Goal: Task Accomplishment & Management: Manage account settings

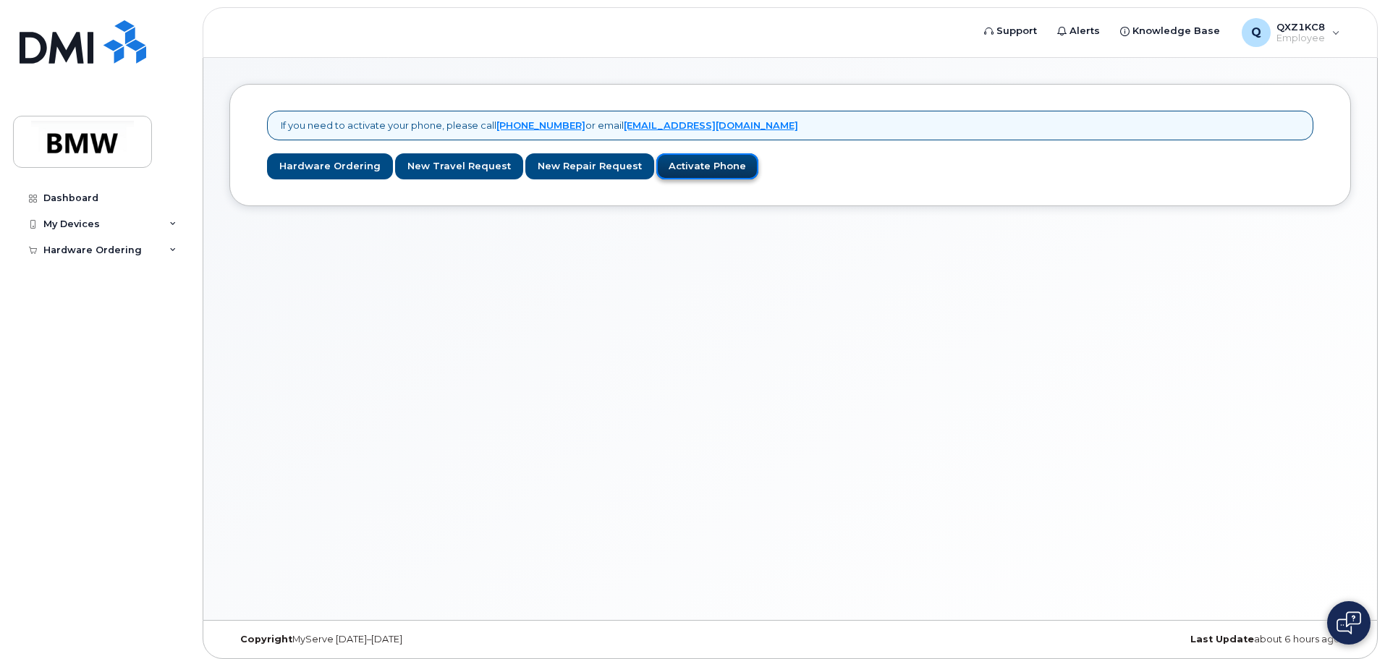
click at [730, 174] on link "Activate Phone" at bounding box center [707, 166] width 102 height 27
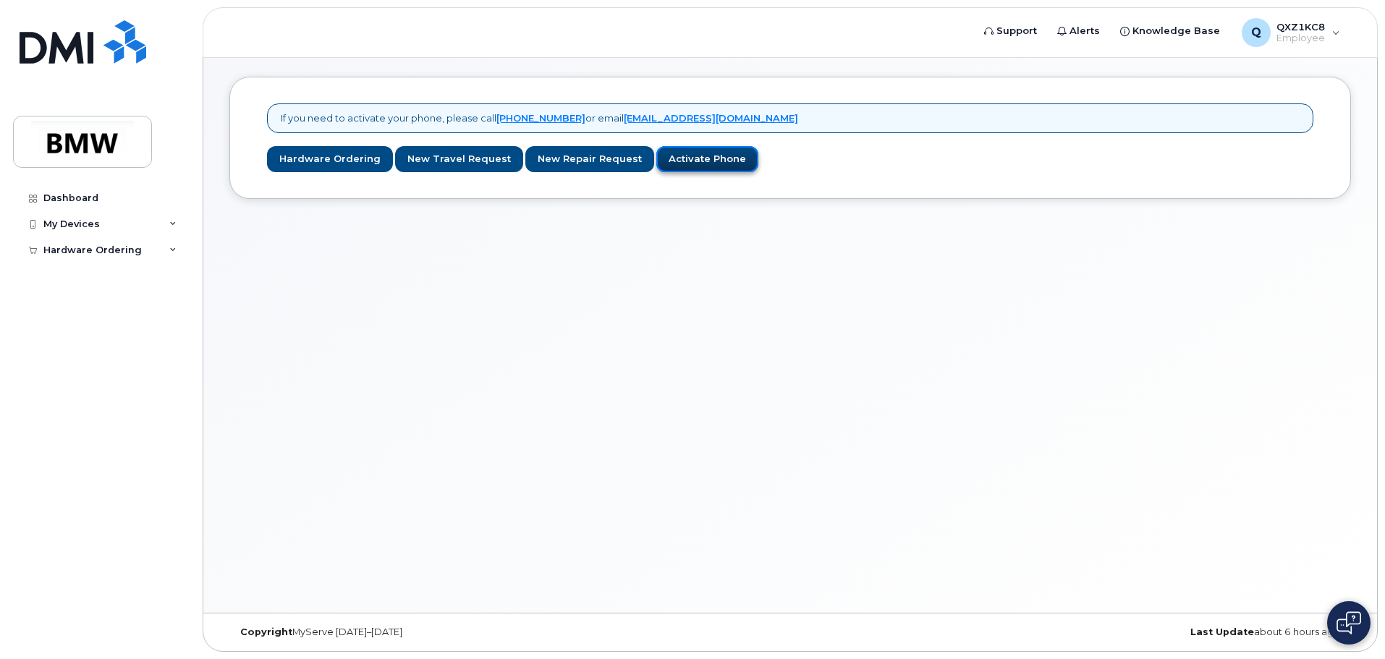
click at [709, 158] on link "Activate Phone" at bounding box center [707, 159] width 102 height 27
click at [701, 161] on link "Activate Phone" at bounding box center [707, 159] width 102 height 27
click at [166, 224] on div "My Devices" at bounding box center [100, 224] width 175 height 26
click at [85, 248] on div "Add Device" at bounding box center [78, 251] width 57 height 13
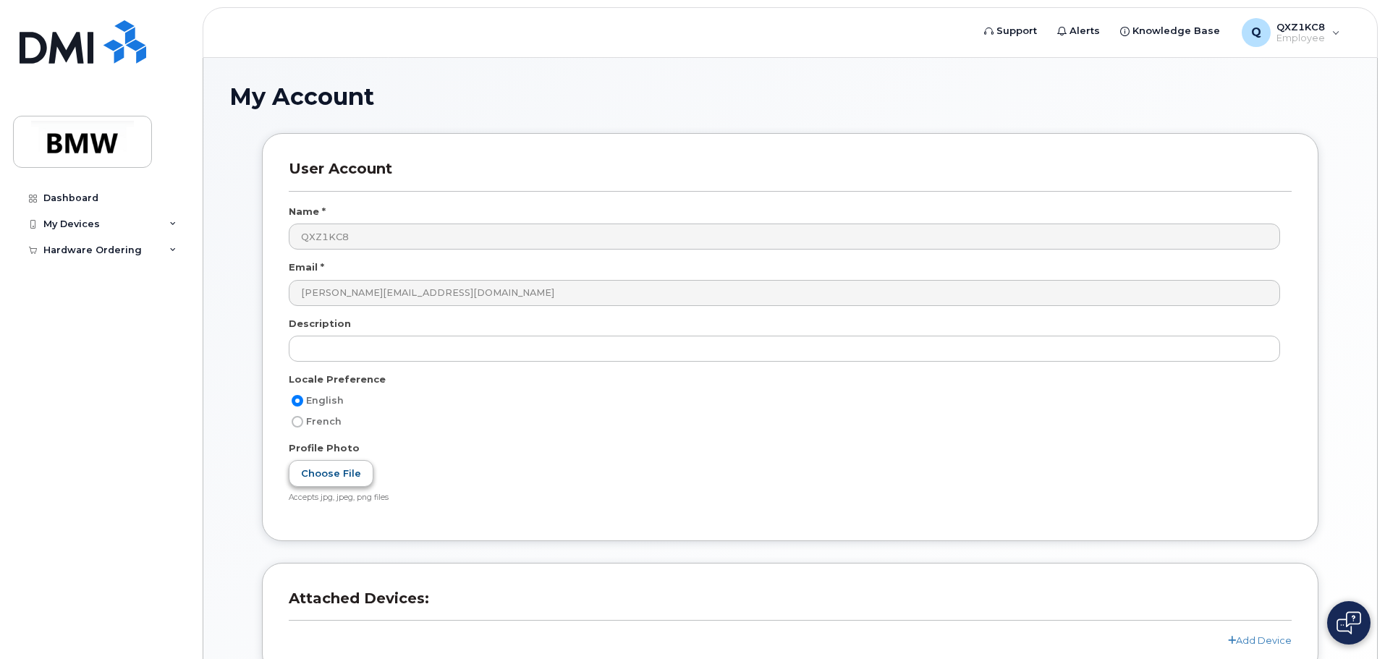
click at [339, 468] on label "Choose File" at bounding box center [331, 473] width 85 height 27
click at [0, 0] on input "Choose File" at bounding box center [0, 0] width 0 height 0
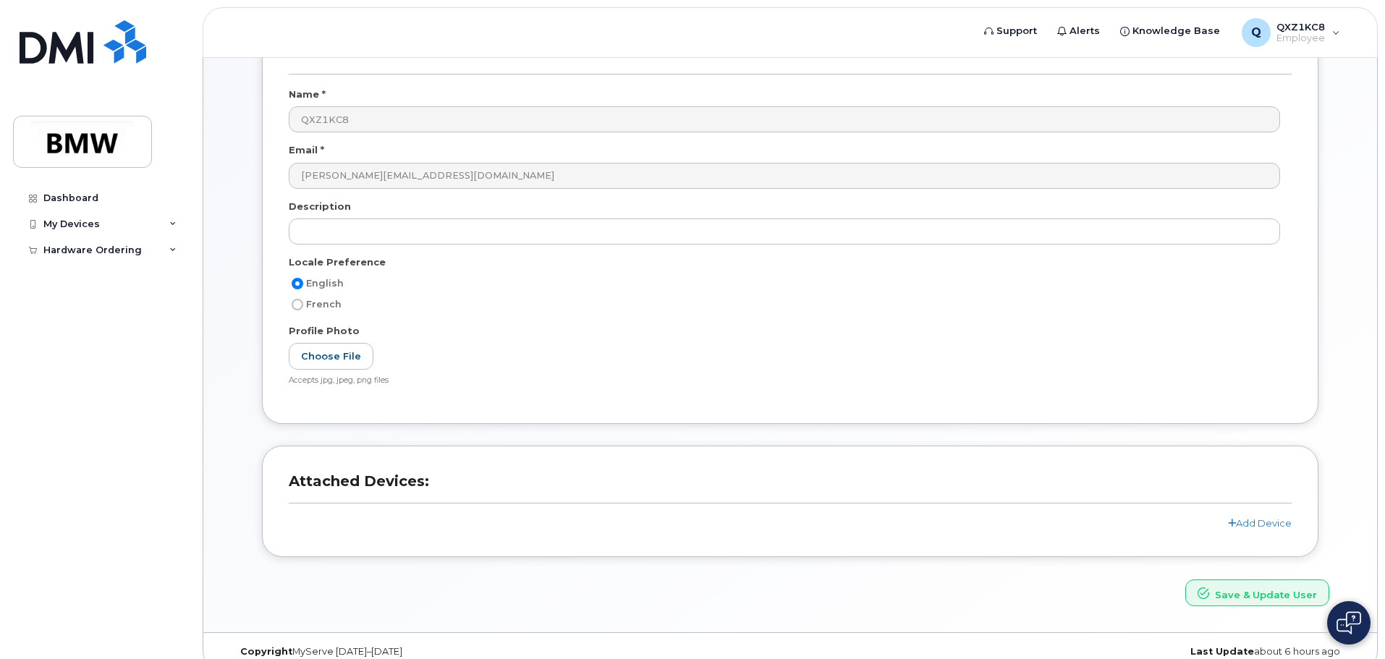
scroll to position [137, 0]
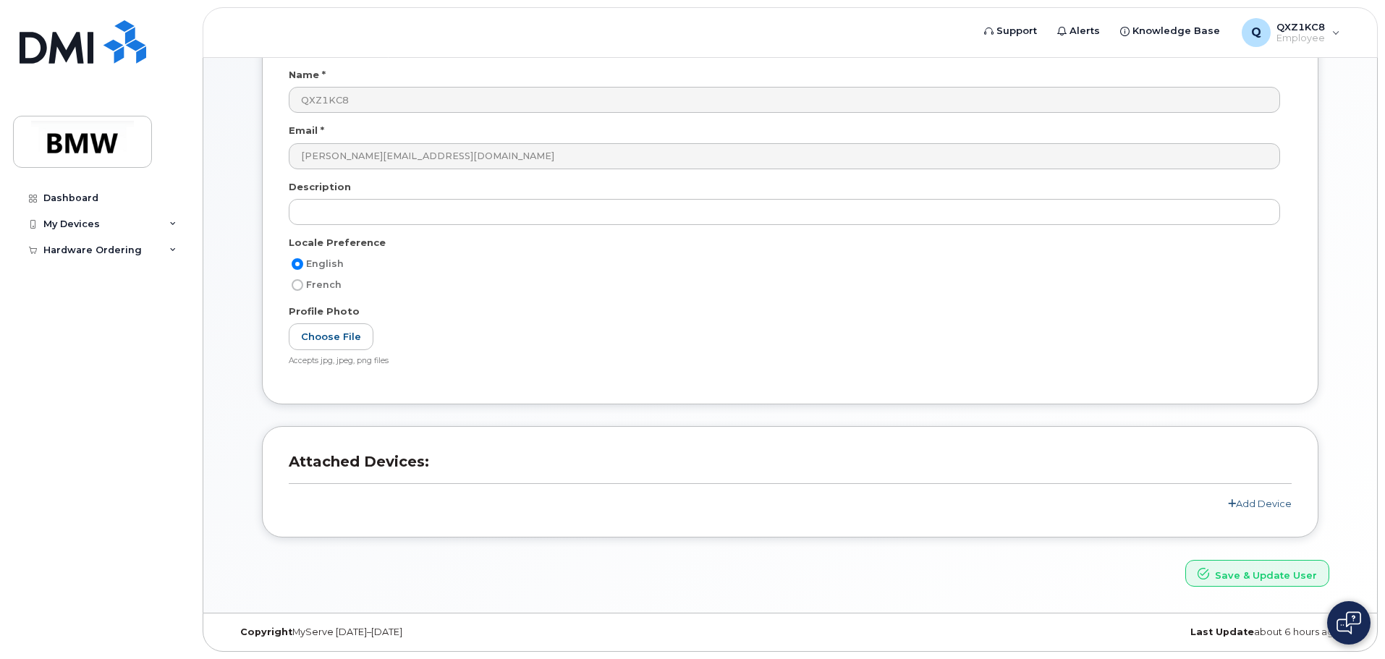
click at [1271, 502] on link "Add Device" at bounding box center [1260, 504] width 64 height 12
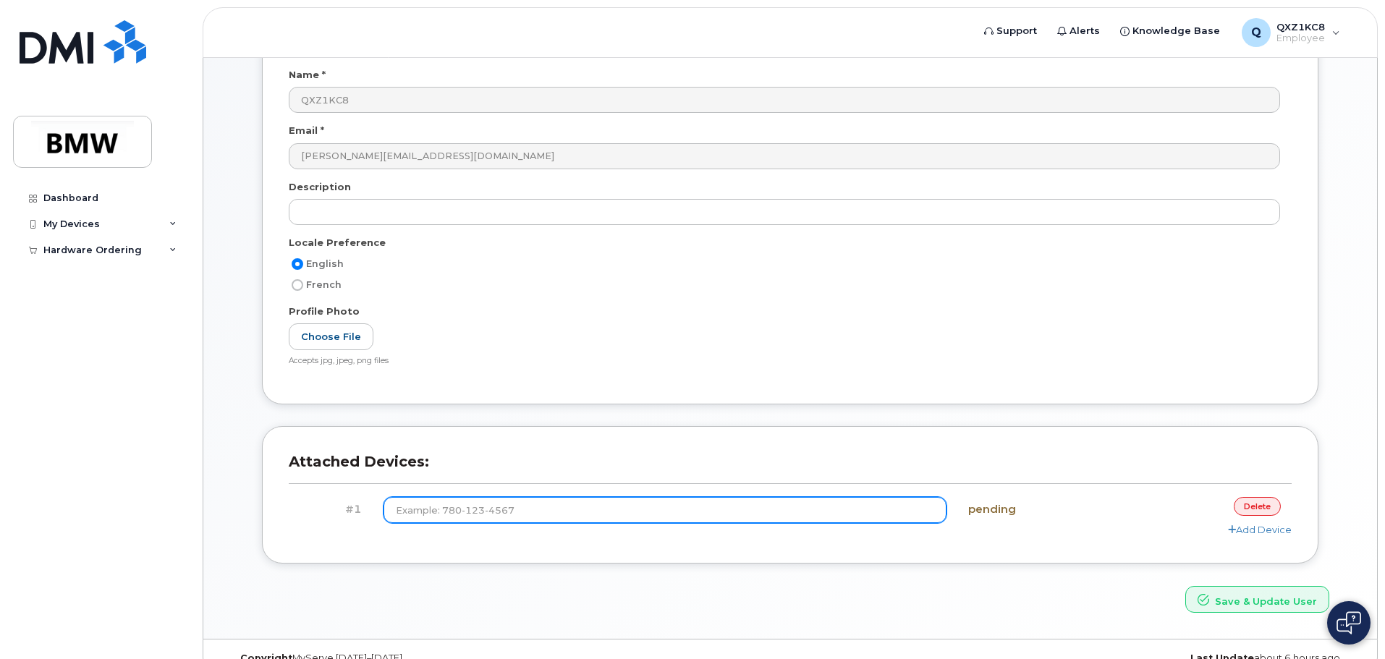
click at [556, 504] on input at bounding box center [666, 510] width 564 height 26
